Goal: Find specific page/section: Find specific page/section

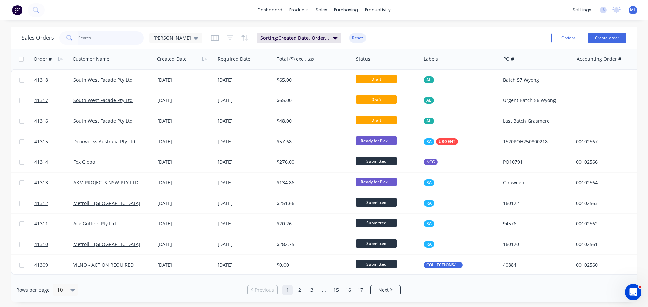
click at [118, 38] on input "text" at bounding box center [111, 37] width 66 height 13
type input "[PERSON_NAME]"
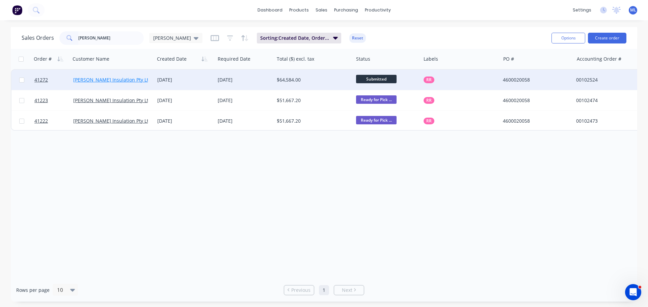
type input "fletcher"
click at [89, 79] on link "[PERSON_NAME] Insulation Pty Ltd" at bounding box center [112, 80] width 78 height 6
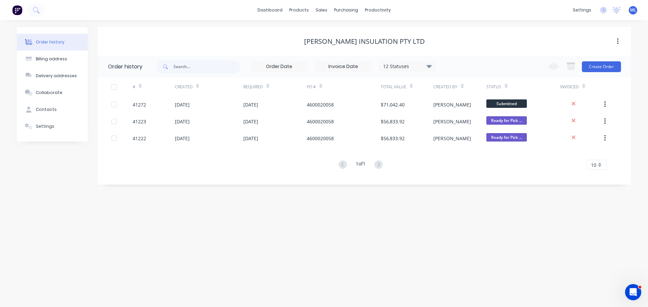
click at [421, 68] on div "12 Statuses" at bounding box center [407, 66] width 57 height 7
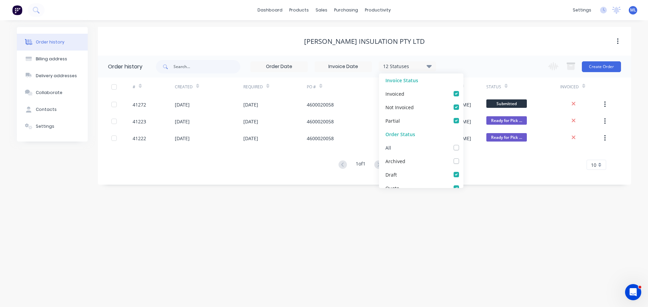
click at [463, 144] on label at bounding box center [463, 144] width 0 height 0
click at [463, 148] on input "checkbox" at bounding box center [465, 147] width 5 height 6
checkbox input "true"
click at [415, 225] on div "Order history Billing address Delivery addresses Collaborate Contacts Settings …" at bounding box center [324, 163] width 648 height 287
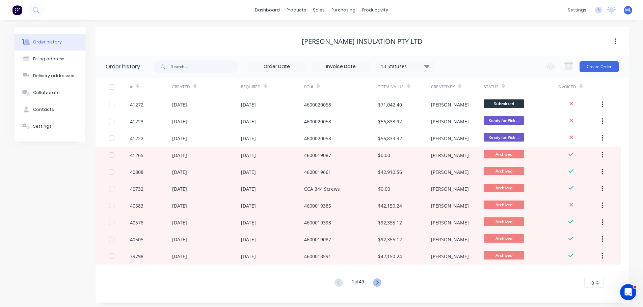
click at [379, 281] on icon at bounding box center [377, 283] width 8 height 8
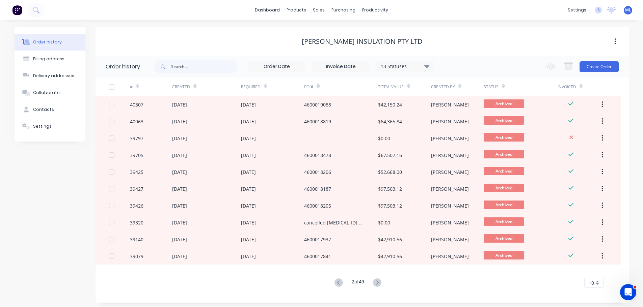
click at [379, 281] on icon at bounding box center [377, 283] width 8 height 8
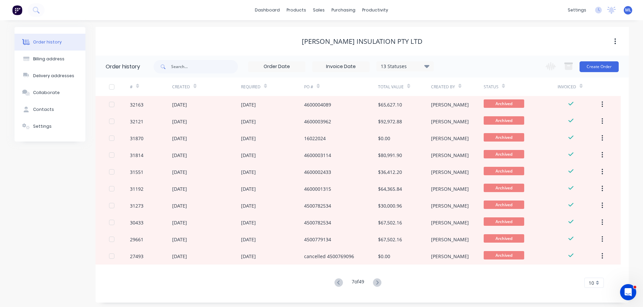
click at [379, 281] on icon at bounding box center [377, 283] width 8 height 8
click at [383, 282] on icon at bounding box center [378, 283] width 8 height 8
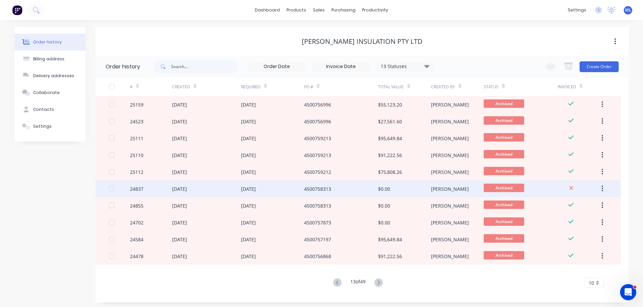
click at [256, 192] on div "24 Jan 2023" at bounding box center [248, 189] width 15 height 7
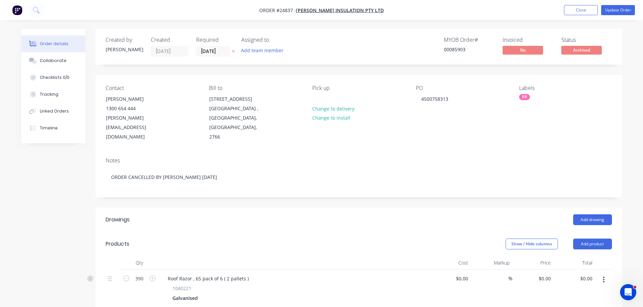
click at [571, 17] on nav "Order #24837 - Fletcher Insulation Pty Ltd Add product Close Update Order" at bounding box center [321, 10] width 643 height 20
click at [571, 16] on nav "Order #24837 - Fletcher Insulation Pty Ltd Add product Close Update Order" at bounding box center [321, 10] width 643 height 20
click at [569, 8] on button "Close" at bounding box center [581, 10] width 34 height 10
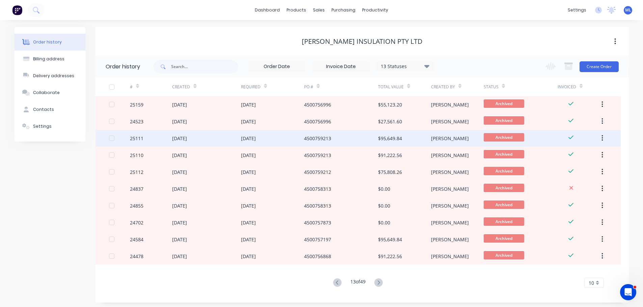
click at [319, 144] on div "4500759213" at bounding box center [341, 138] width 74 height 17
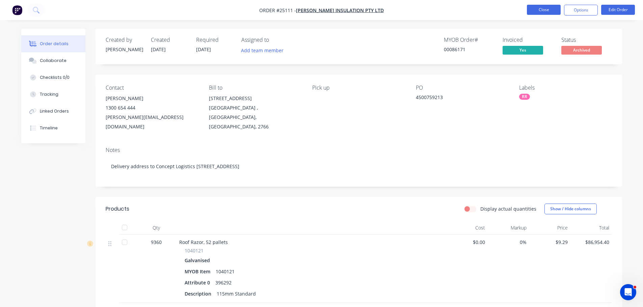
click at [547, 6] on button "Close" at bounding box center [544, 10] width 34 height 10
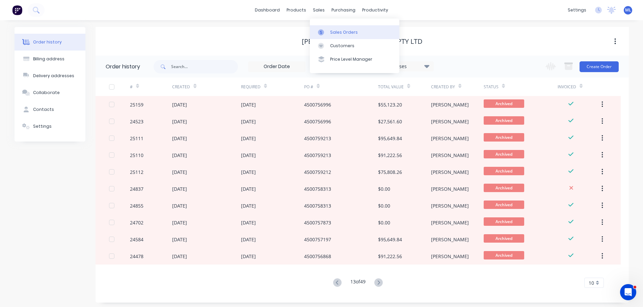
click at [331, 28] on link "Sales Orders" at bounding box center [354, 31] width 89 height 13
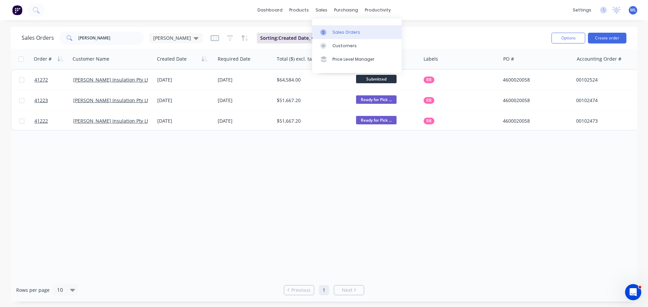
click at [337, 30] on div "Sales Orders" at bounding box center [346, 32] width 28 height 6
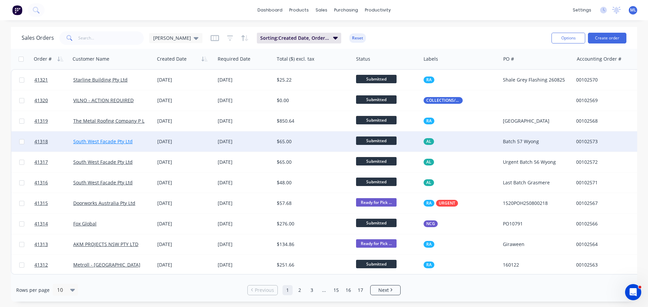
click at [93, 144] on link "South West Facade Pty Ltd" at bounding box center [102, 141] width 59 height 6
